Goal: Find specific page/section: Find specific page/section

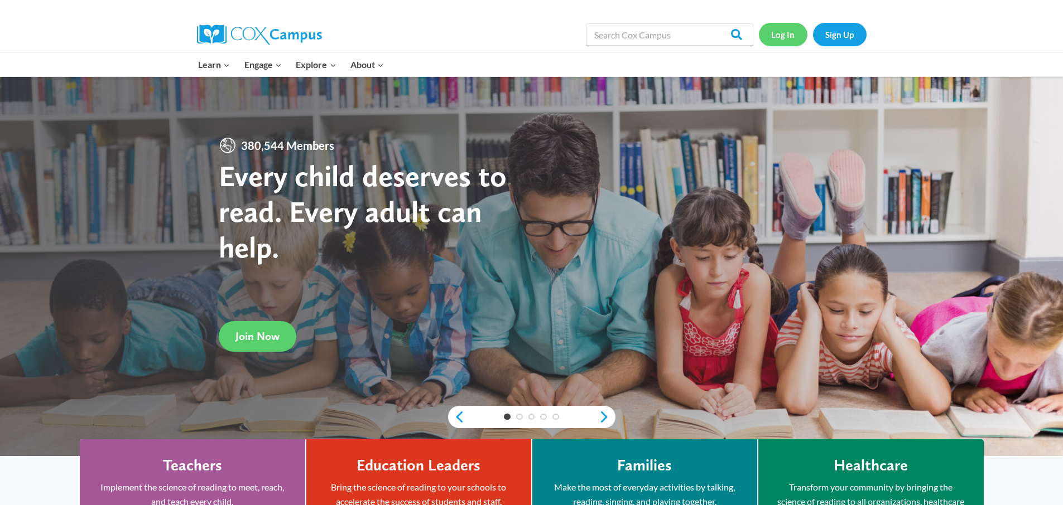
click at [784, 36] on link "Log In" at bounding box center [783, 34] width 49 height 23
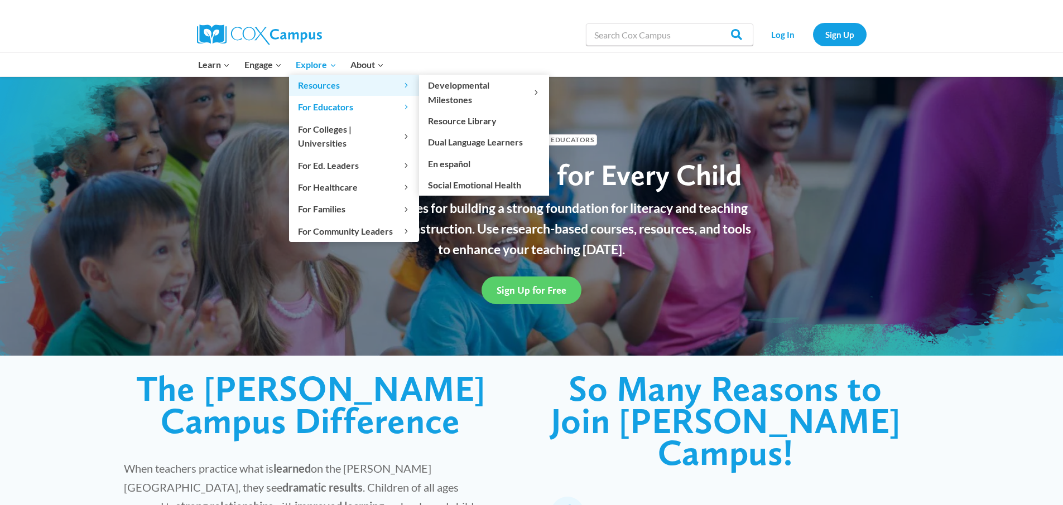
click at [322, 85] on span "Resources Expand" at bounding box center [354, 85] width 112 height 15
click at [320, 88] on span "Resources Expand" at bounding box center [354, 85] width 112 height 15
click at [321, 86] on span "Resources Expand" at bounding box center [354, 85] width 112 height 15
click at [452, 119] on link "Resource Library" at bounding box center [484, 120] width 130 height 21
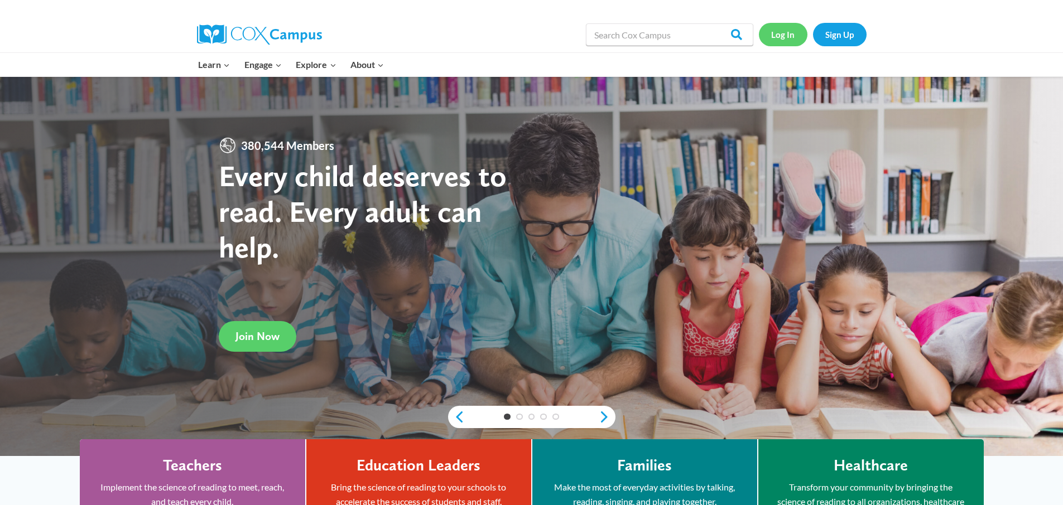
click at [791, 40] on link "Log In" at bounding box center [783, 34] width 49 height 23
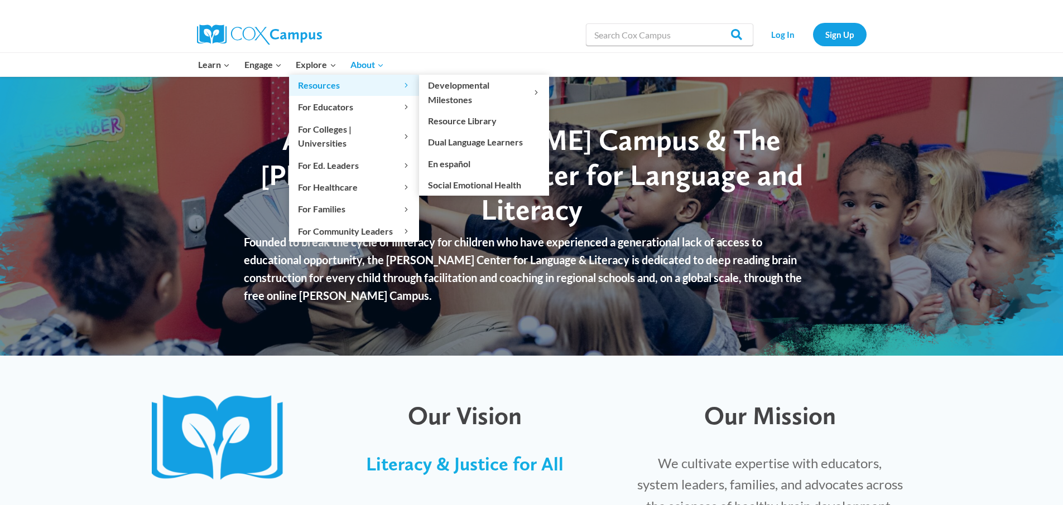
click at [319, 86] on span "Resources Expand" at bounding box center [354, 85] width 112 height 15
click at [363, 84] on span "Resources Expand" at bounding box center [354, 85] width 112 height 15
click at [453, 120] on link "Resource Library" at bounding box center [484, 120] width 130 height 21
